Goal: Information Seeking & Learning: Learn about a topic

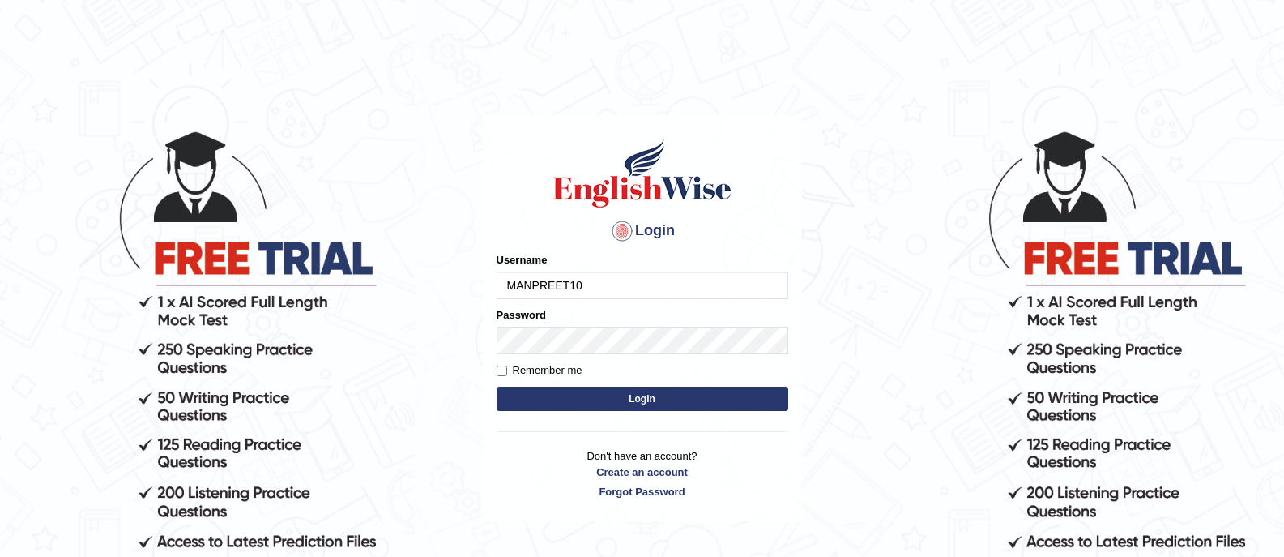
drag, startPoint x: 0, startPoint y: 0, endPoint x: 585, endPoint y: 285, distance: 650.9
click at [585, 285] on input "MANPREET10" at bounding box center [643, 285] width 292 height 28
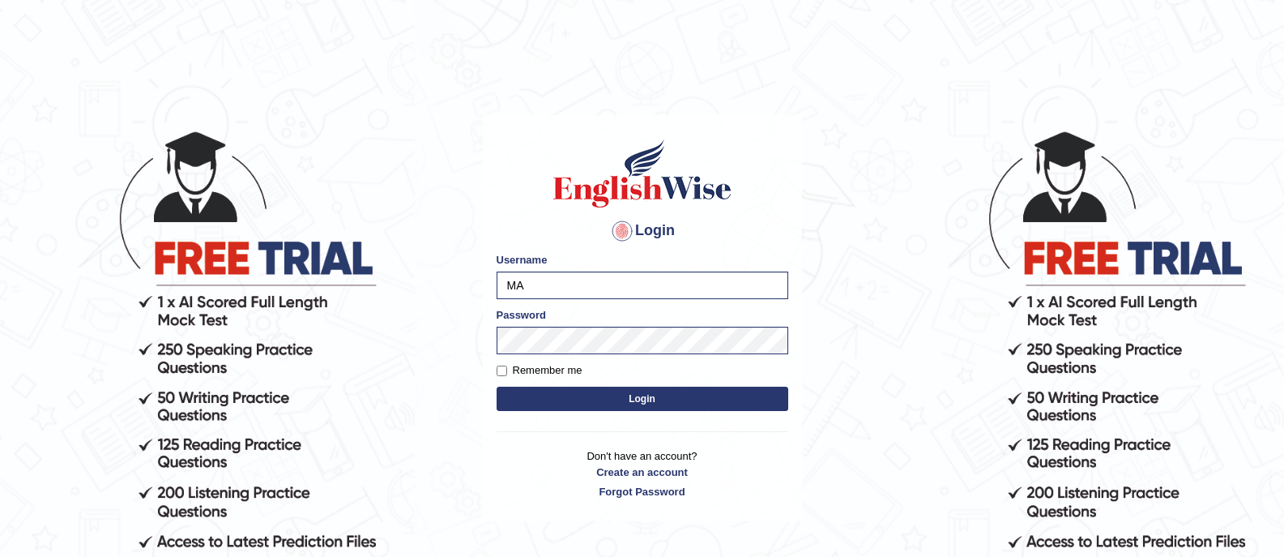
type input "M"
type input "deepika_online"
click at [497, 387] on button "Login" at bounding box center [643, 399] width 292 height 24
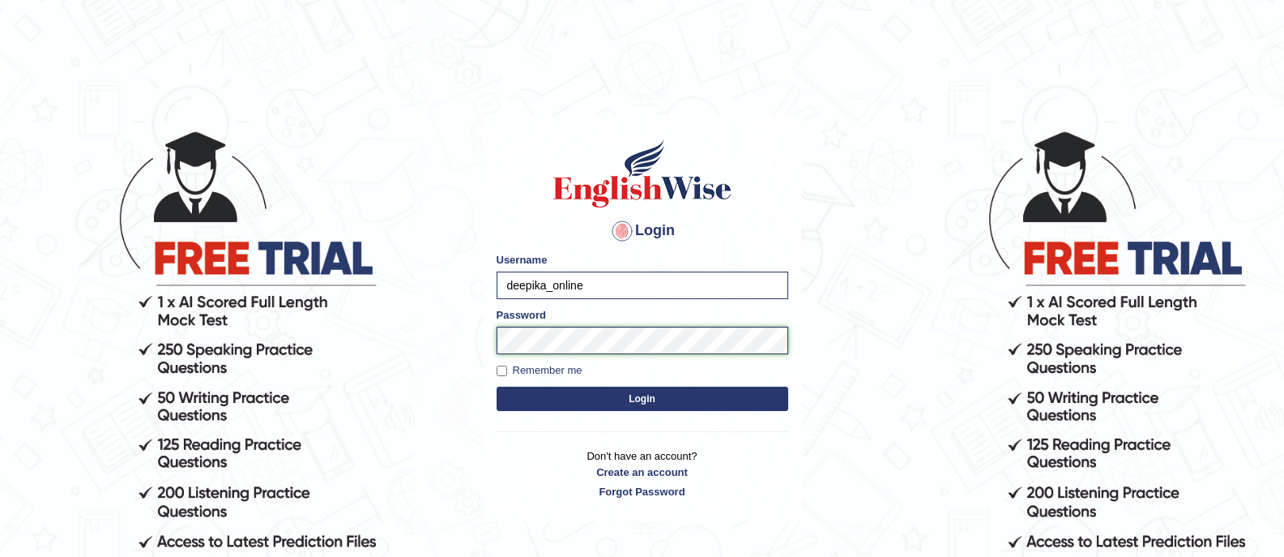
click at [497, 387] on button "Login" at bounding box center [643, 399] width 292 height 24
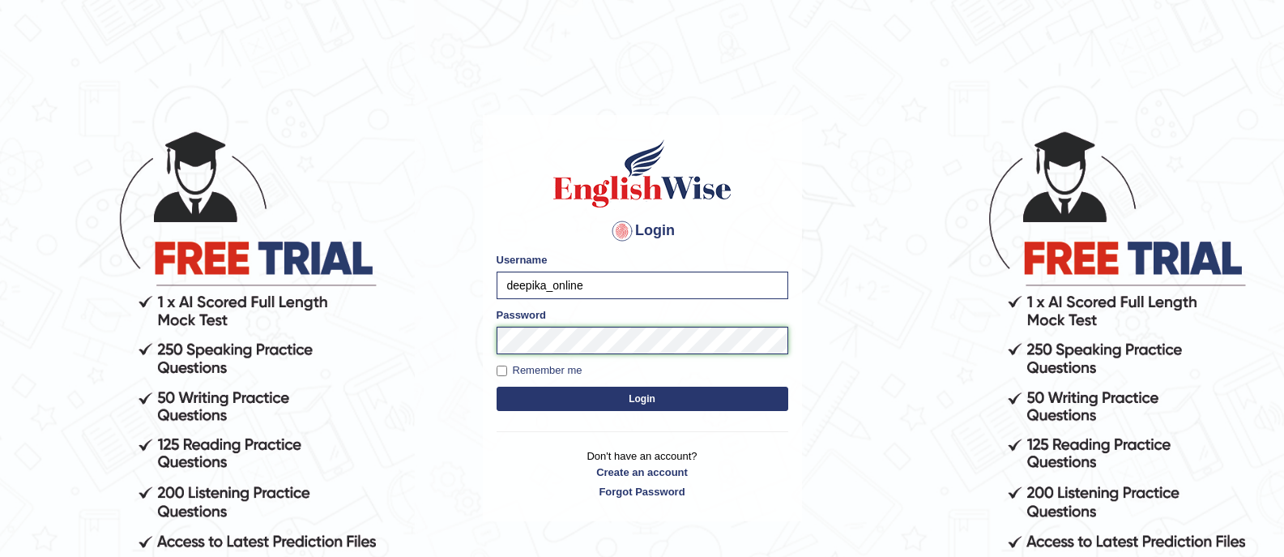
click at [497, 387] on button "Login" at bounding box center [643, 399] width 292 height 24
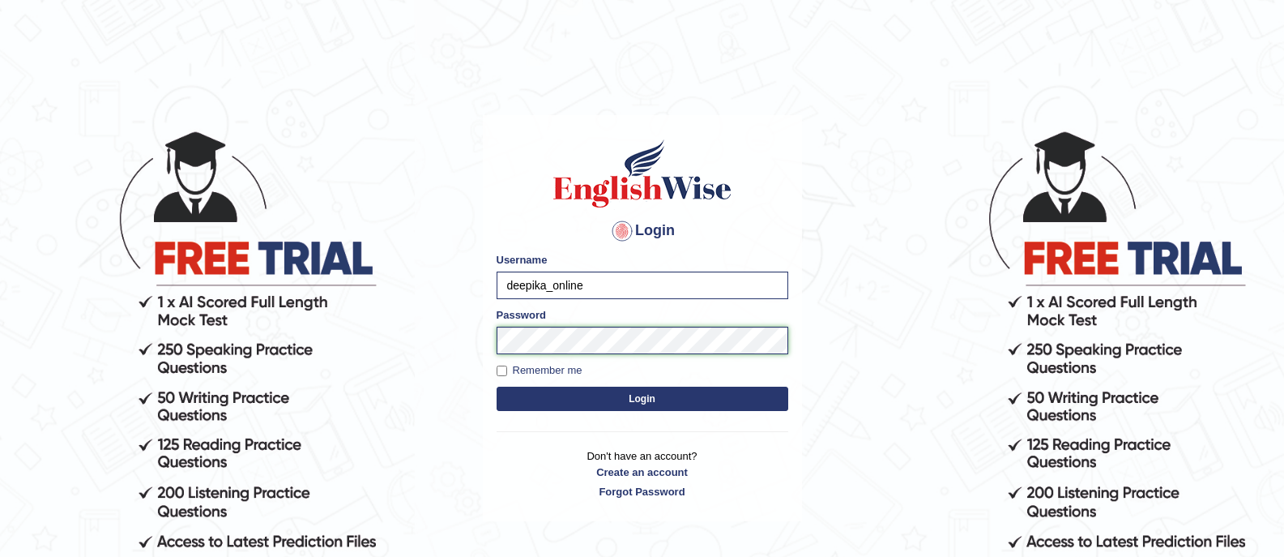
click at [497, 387] on button "Login" at bounding box center [643, 399] width 292 height 24
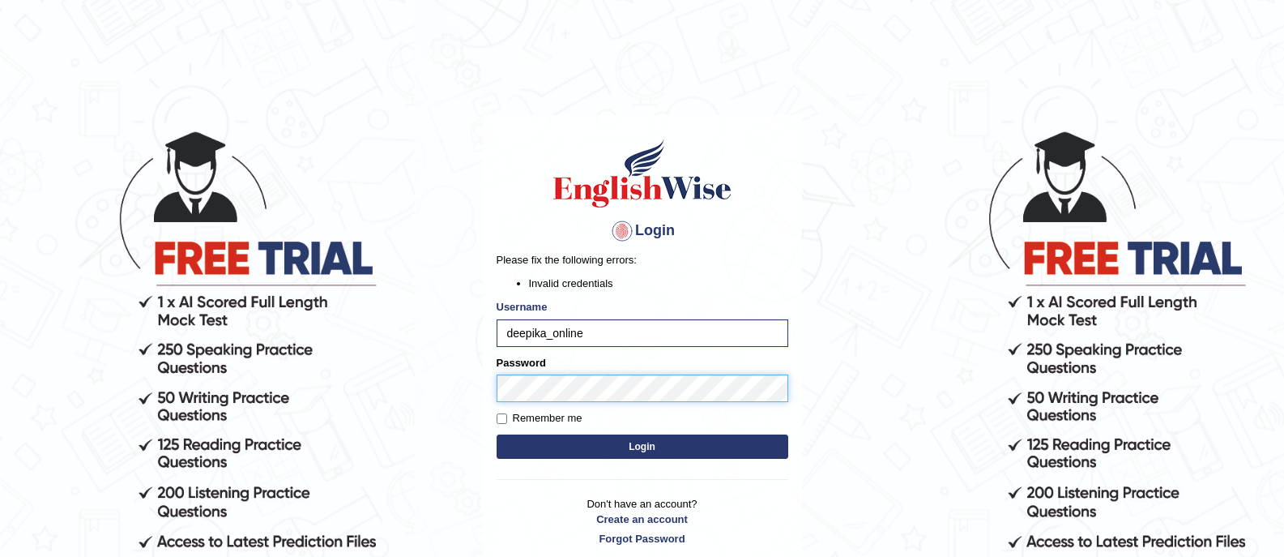
click at [497, 434] on button "Login" at bounding box center [643, 446] width 292 height 24
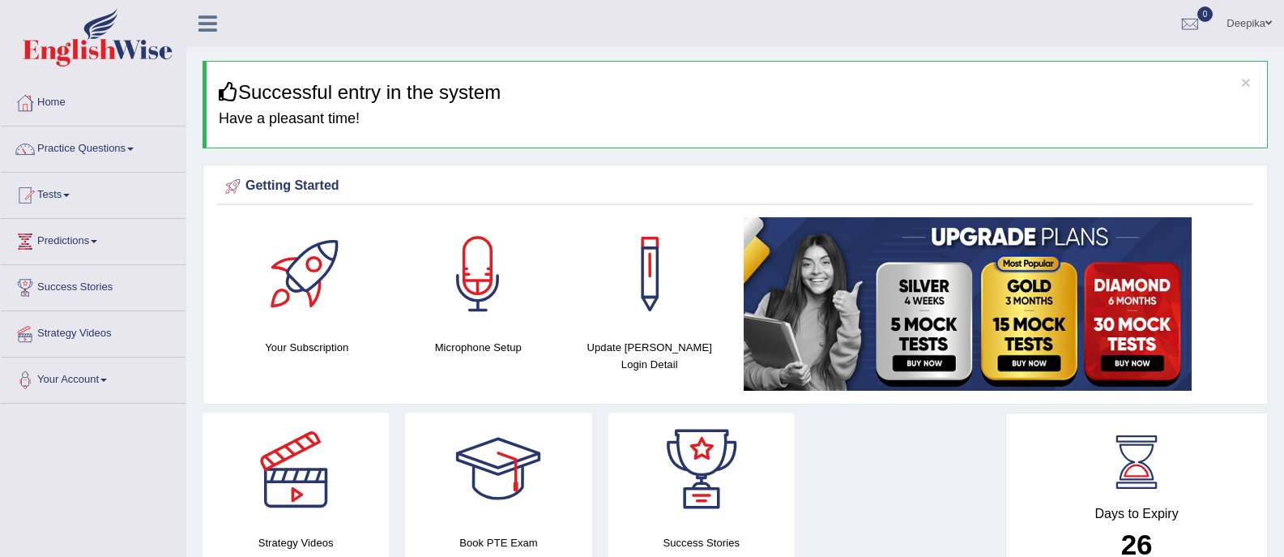
click at [133, 152] on link "Practice Questions" at bounding box center [93, 146] width 185 height 41
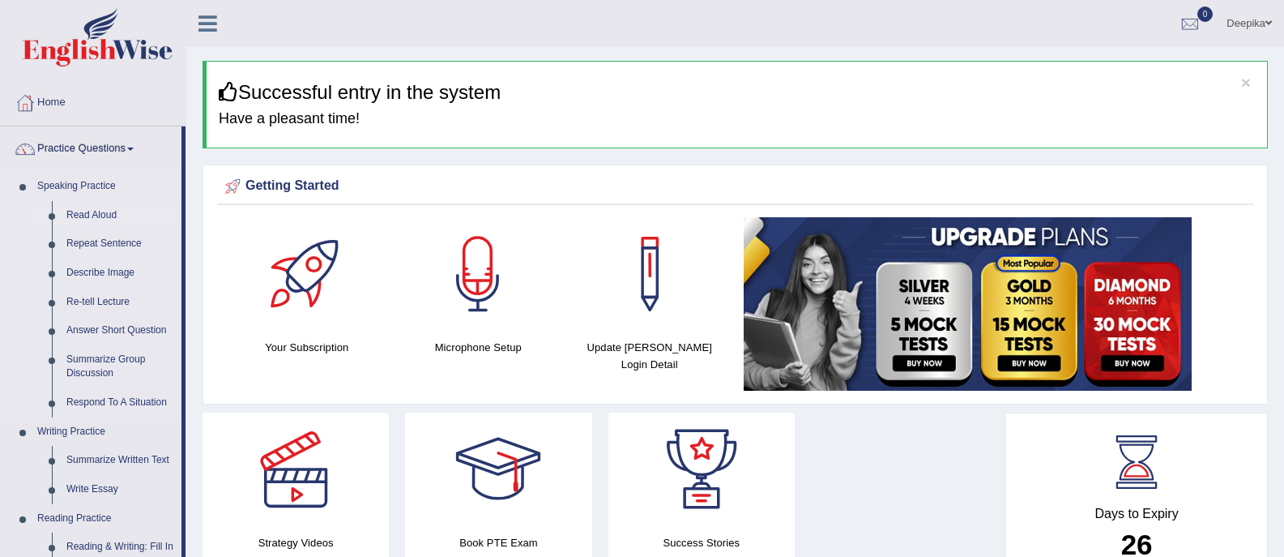
click at [91, 222] on link "Read Aloud" at bounding box center [120, 215] width 122 height 29
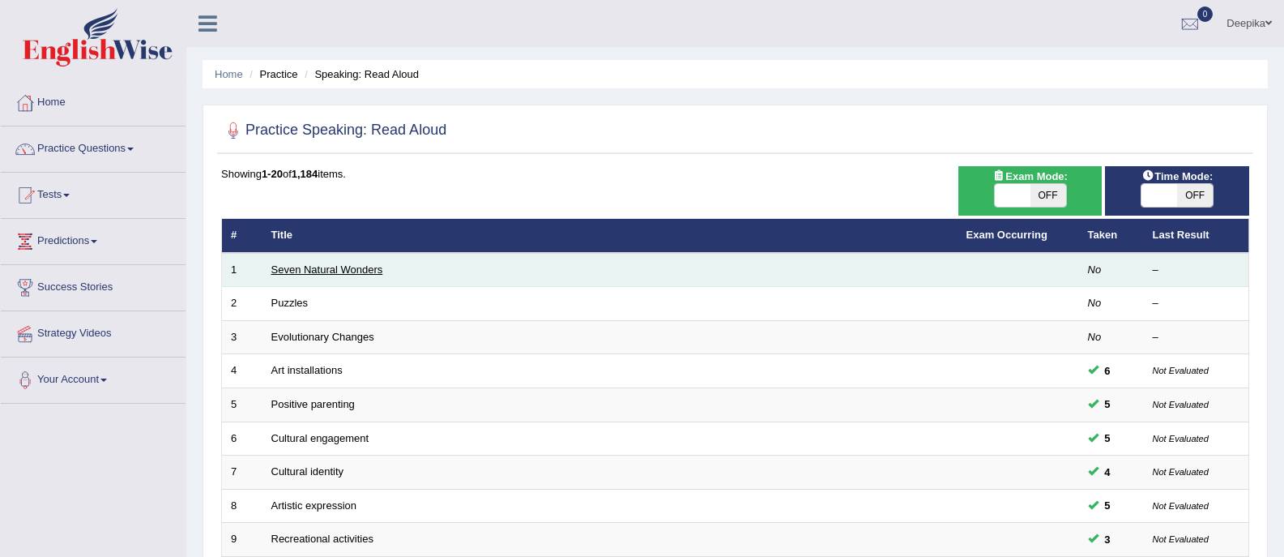
click at [314, 271] on link "Seven Natural Wonders" at bounding box center [327, 269] width 112 height 12
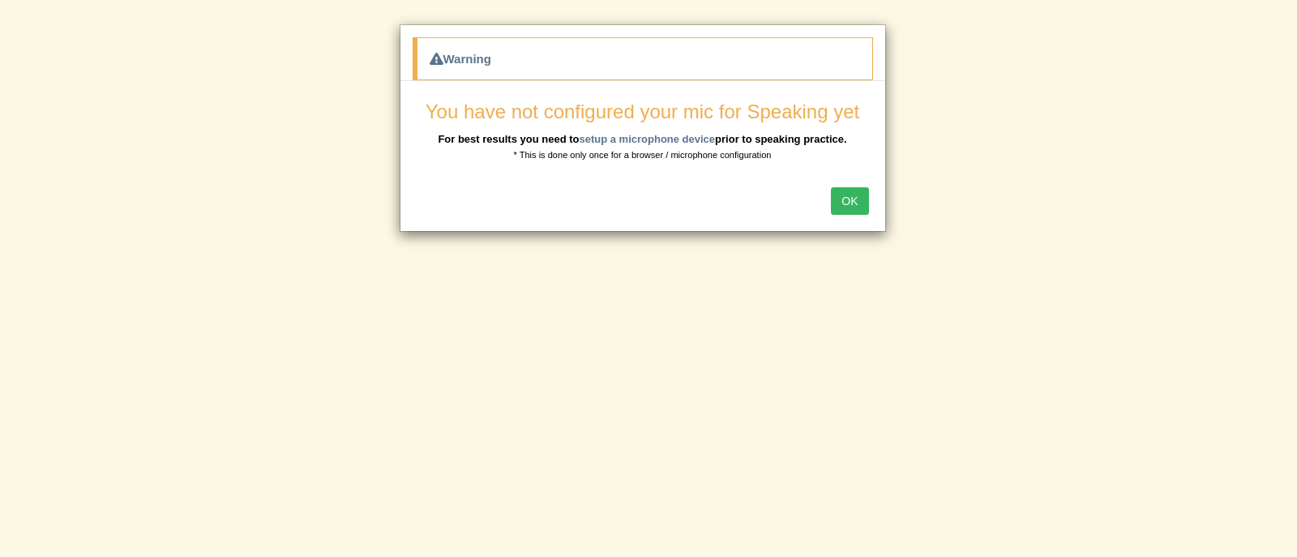
click at [843, 209] on button "OK" at bounding box center [849, 201] width 37 height 28
